Goal: Transaction & Acquisition: Purchase product/service

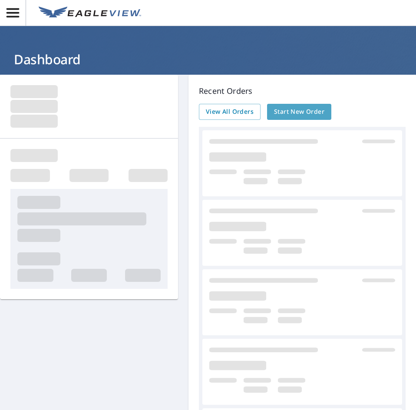
click at [280, 105] on link "Start New Order" at bounding box center [299, 112] width 64 height 16
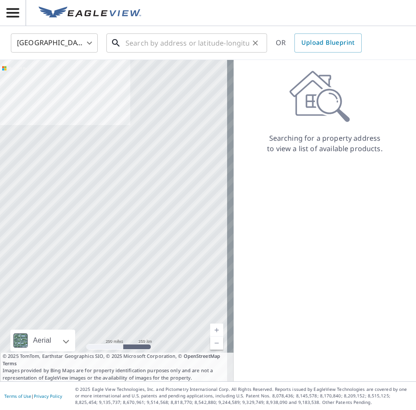
click at [194, 50] on input "text" at bounding box center [187, 43] width 124 height 24
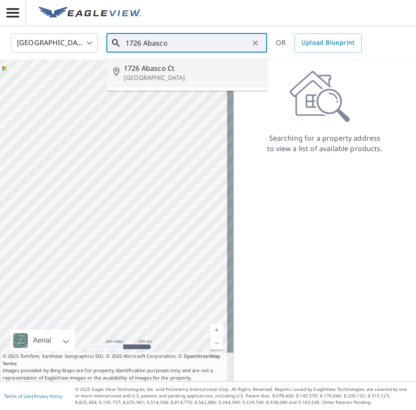
click at [183, 69] on span "1726 Abasco Ct" at bounding box center [192, 68] width 136 height 10
type input "[STREET_ADDRESS]"
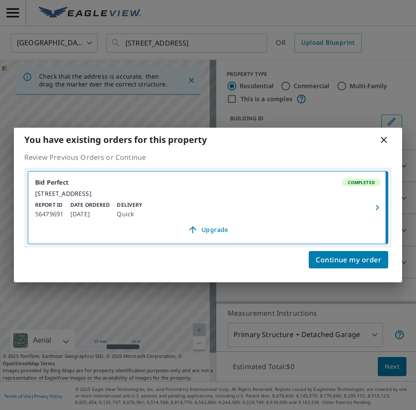
click at [383, 137] on icon at bounding box center [384, 140] width 6 height 6
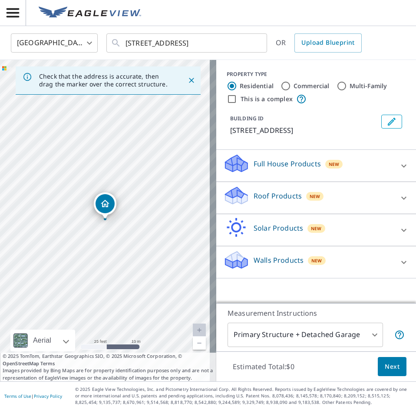
click at [266, 196] on p "Roof Products" at bounding box center [277, 196] width 48 height 10
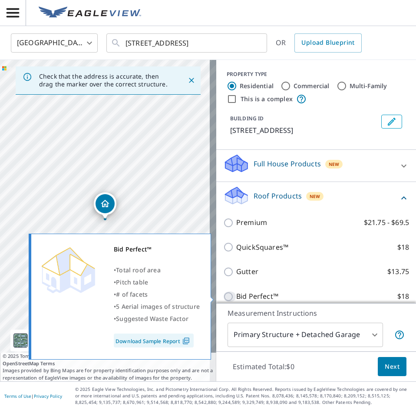
click at [224, 294] on input "Bid Perfect™ $18" at bounding box center [229, 296] width 13 height 10
checkbox input "true"
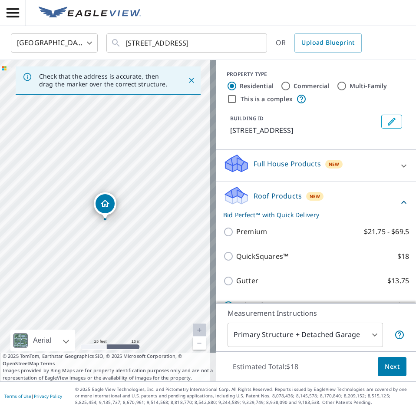
click at [385, 368] on span "Next" at bounding box center [392, 366] width 15 height 11
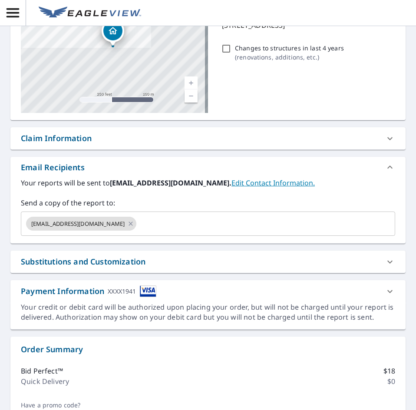
scroll to position [130, 0]
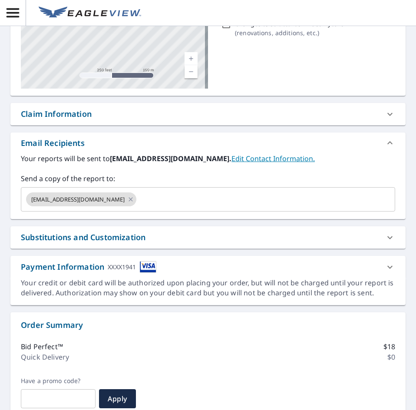
click at [102, 242] on div "Substitutions and Customization" at bounding box center [83, 237] width 125 height 12
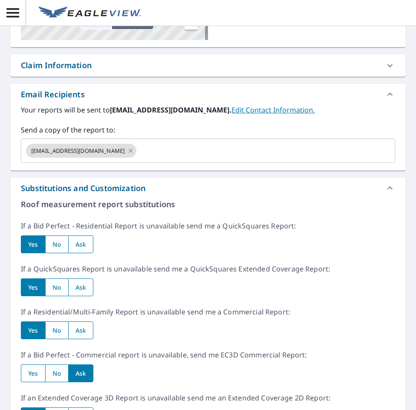
scroll to position [304, 0]
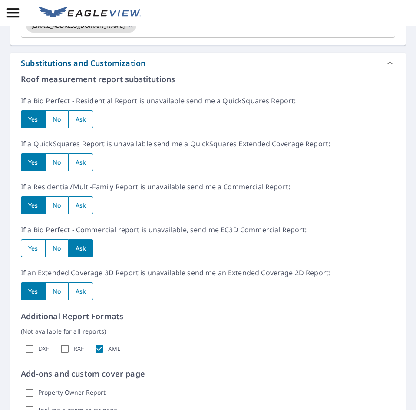
drag, startPoint x: 59, startPoint y: 118, endPoint x: 61, endPoint y: 159, distance: 41.3
click at [58, 118] on input "radio" at bounding box center [56, 119] width 23 height 18
radio input "true"
click at [59, 164] on input "radio" at bounding box center [56, 162] width 23 height 18
radio input "true"
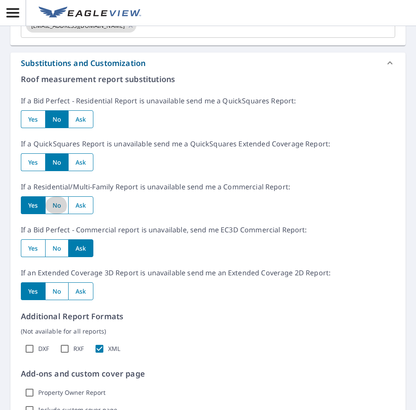
click at [56, 204] on input "radio" at bounding box center [56, 205] width 23 height 18
radio input "true"
click at [61, 246] on input "radio" at bounding box center [56, 248] width 23 height 18
radio input "true"
click at [57, 290] on input "radio" at bounding box center [56, 291] width 23 height 18
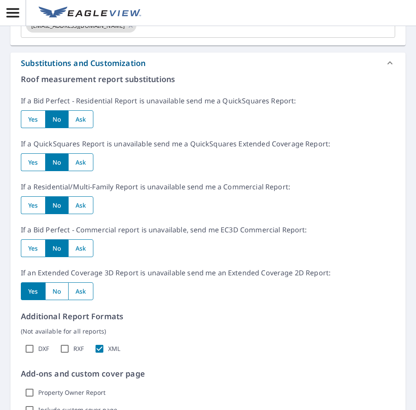
radio input "true"
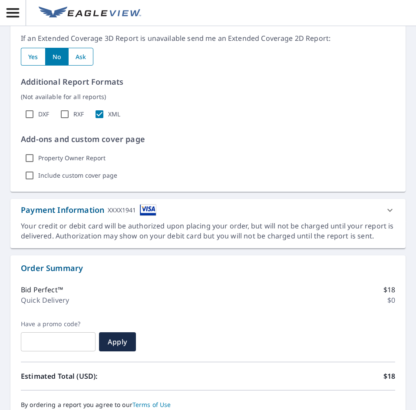
scroll to position [608, 0]
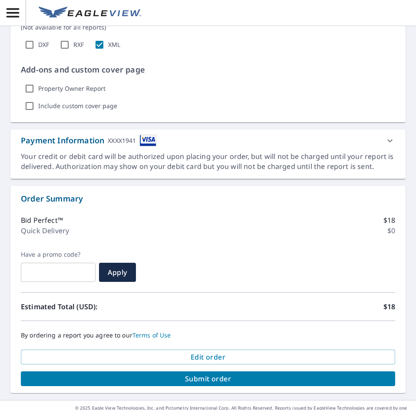
click at [208, 376] on span "Submit order" at bounding box center [208, 379] width 360 height 10
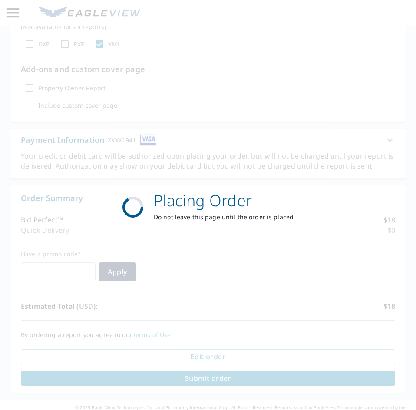
scroll to position [543, 0]
